Goal: Use online tool/utility: Utilize a website feature to perform a specific function

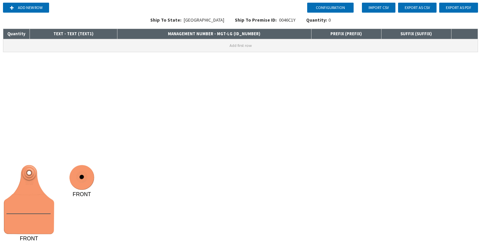
click at [80, 41] on button "Add first row" at bounding box center [240, 45] width 475 height 13
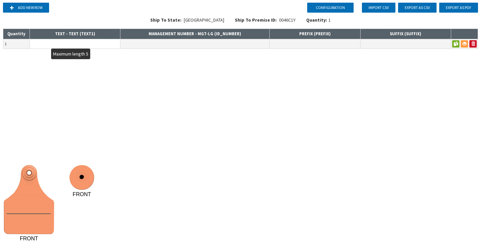
click at [88, 43] on input "text" at bounding box center [75, 43] width 90 height 9
type input "A"
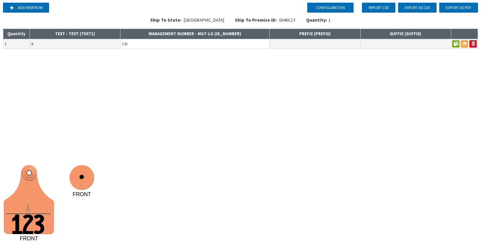
type input "123"
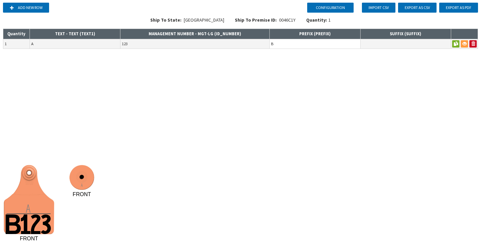
type input "B"
type input "C"
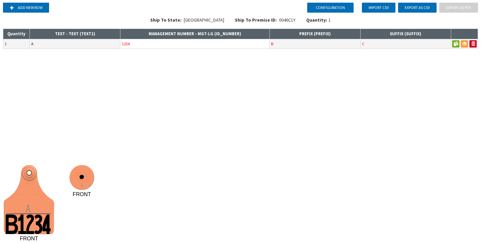
type input "1234"
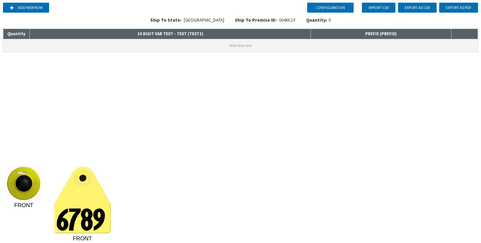
click at [143, 46] on button "Add first row" at bounding box center [240, 45] width 475 height 13
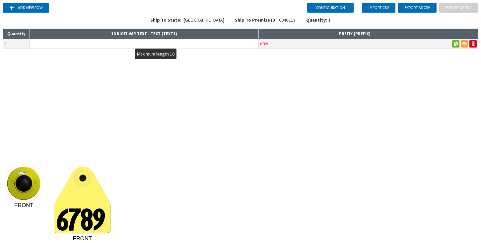
click at [157, 44] on input "text" at bounding box center [144, 43] width 229 height 9
type input "THE FARM B"
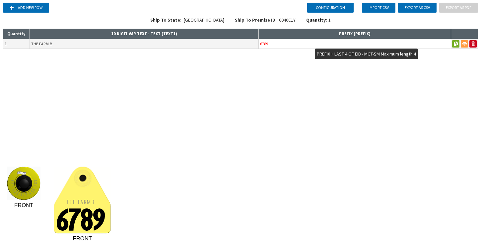
click at [294, 44] on input "6789" at bounding box center [355, 43] width 192 height 9
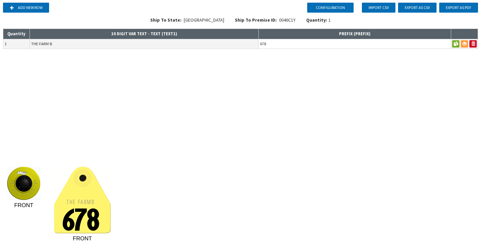
type input "678"
